Goal: Find specific page/section: Find specific page/section

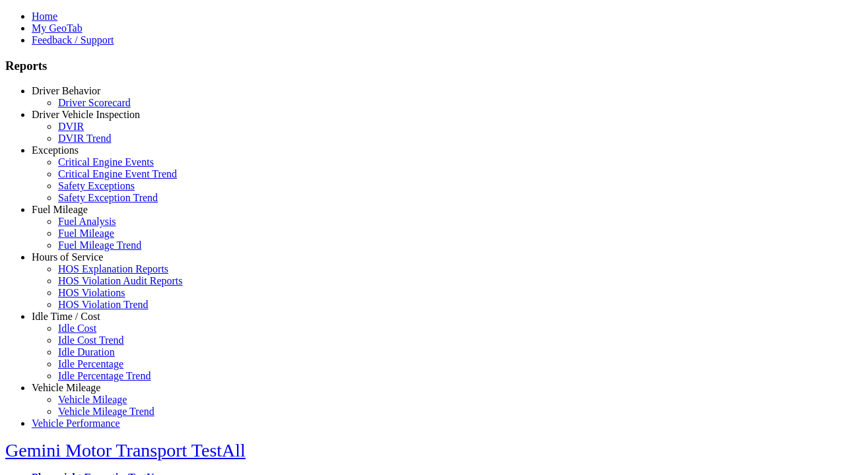
click at [76, 156] on link "Exceptions" at bounding box center [55, 150] width 47 height 11
click at [86, 180] on link "Critical Engine Event Trend" at bounding box center [117, 173] width 119 height 11
type input "*********"
type input "**********"
